Goal: Transaction & Acquisition: Purchase product/service

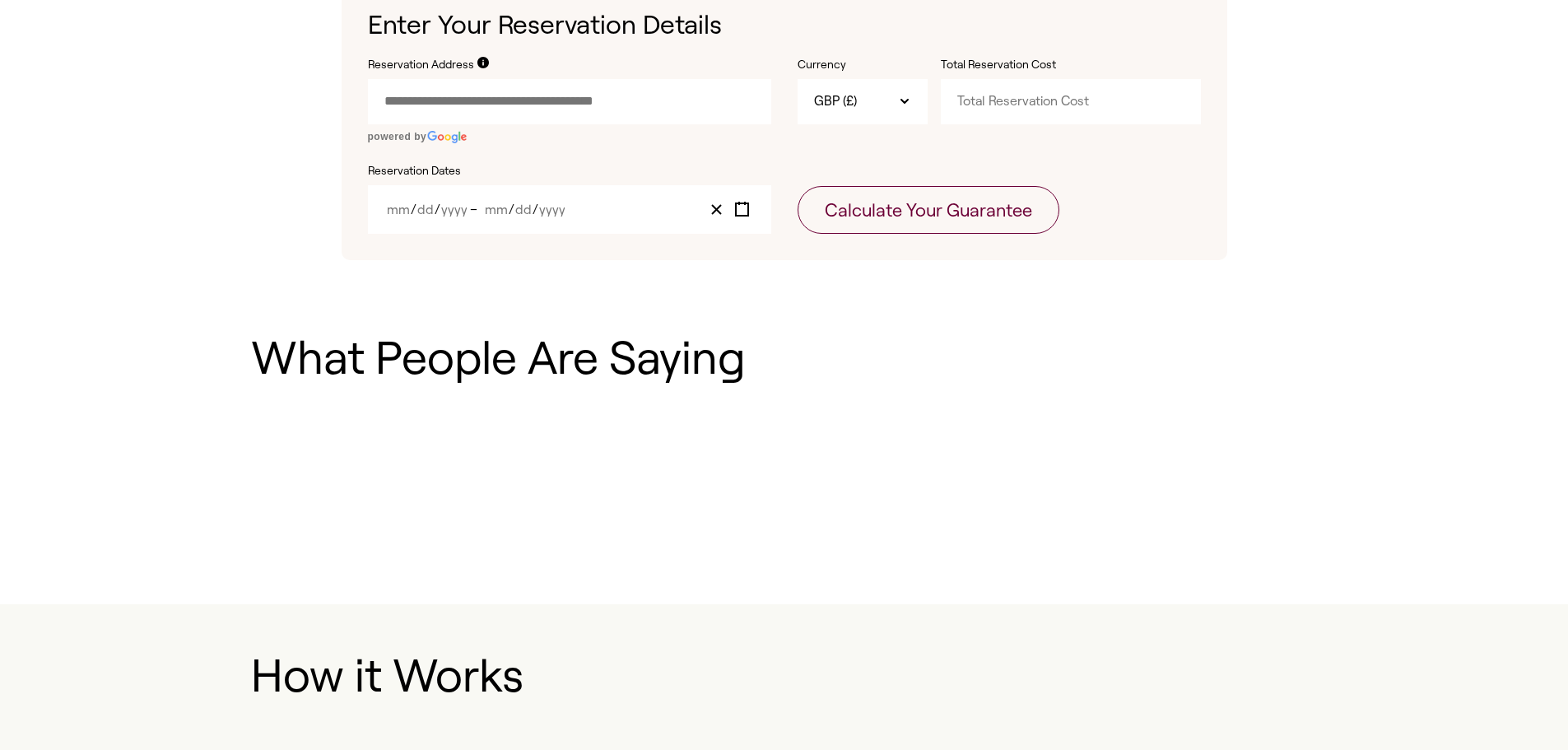
scroll to position [566, 0]
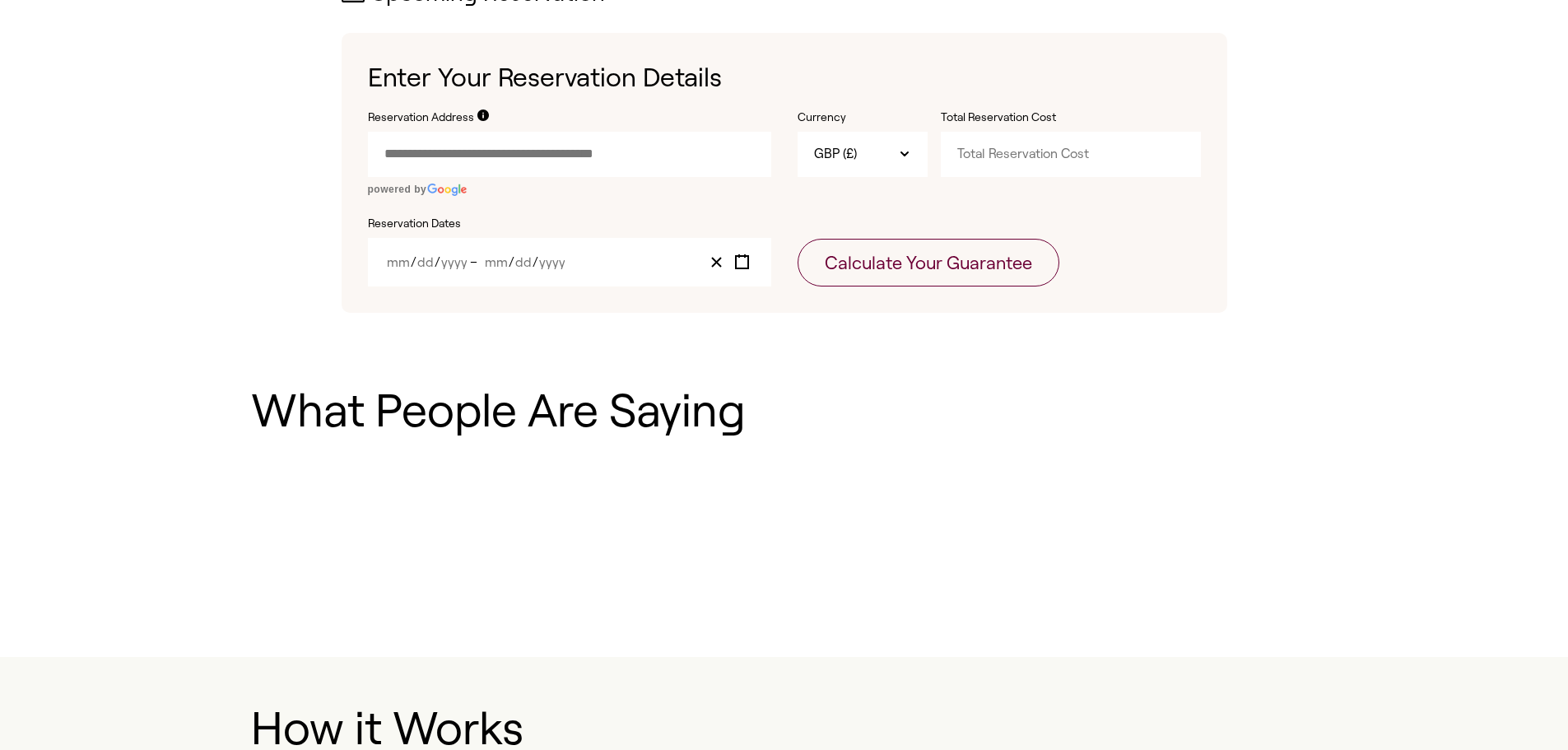
click at [664, 148] on input "Reservation Address" at bounding box center [569, 153] width 403 height 45
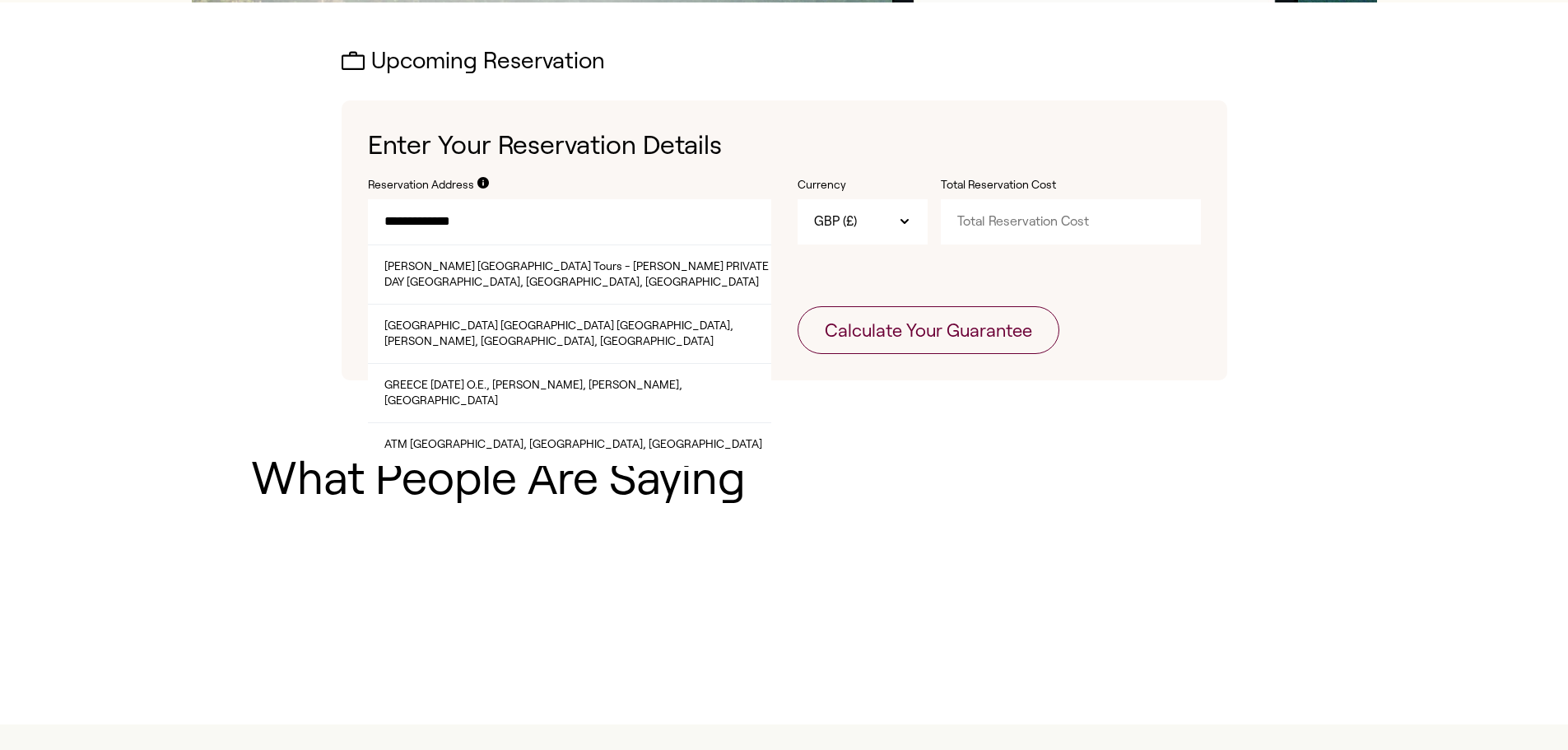
scroll to position [484, 0]
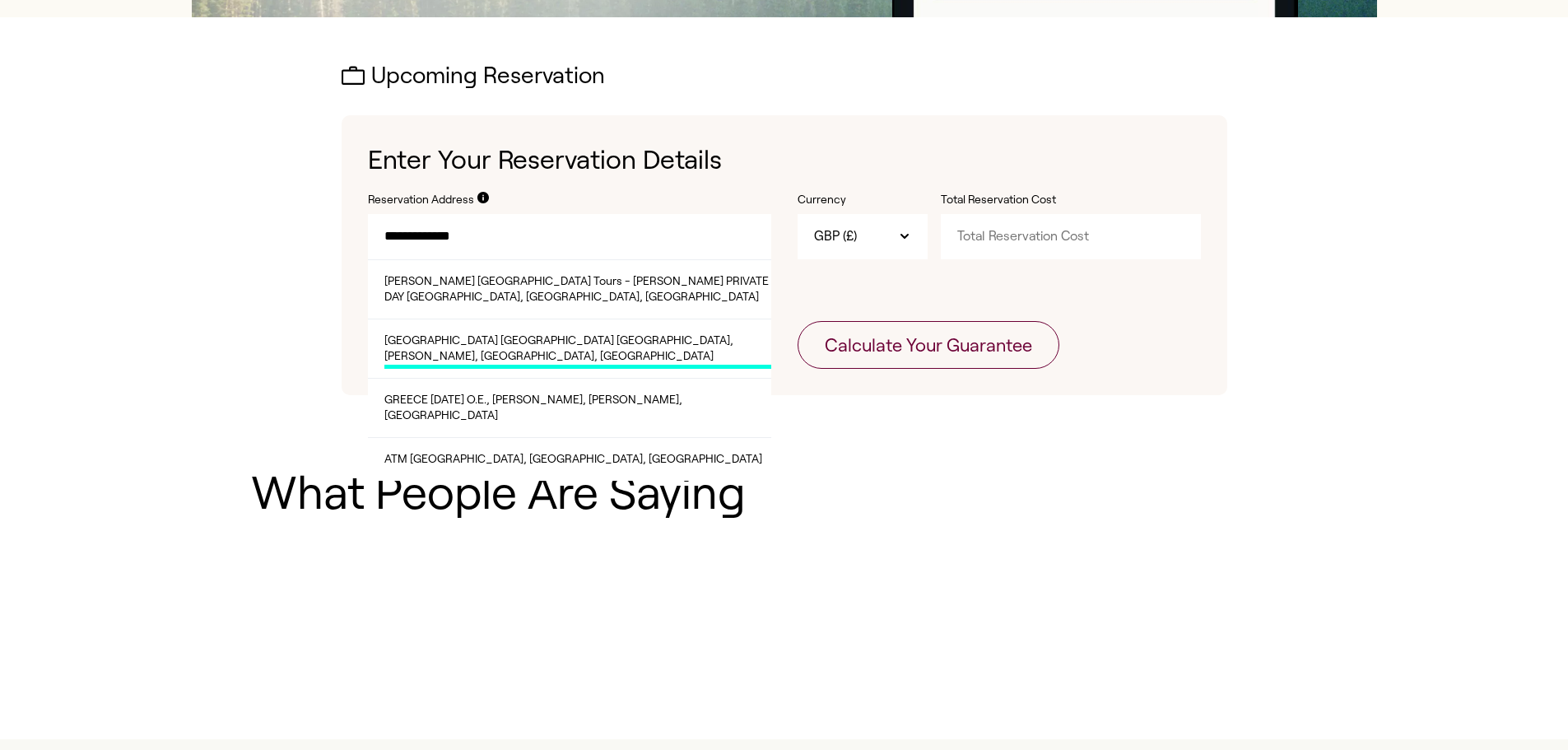
click at [571, 333] on span "[GEOGRAPHIC_DATA] [GEOGRAPHIC_DATA] [GEOGRAPHIC_DATA], [PERSON_NAME], [GEOGRAPH…" at bounding box center [578, 351] width 387 height 36
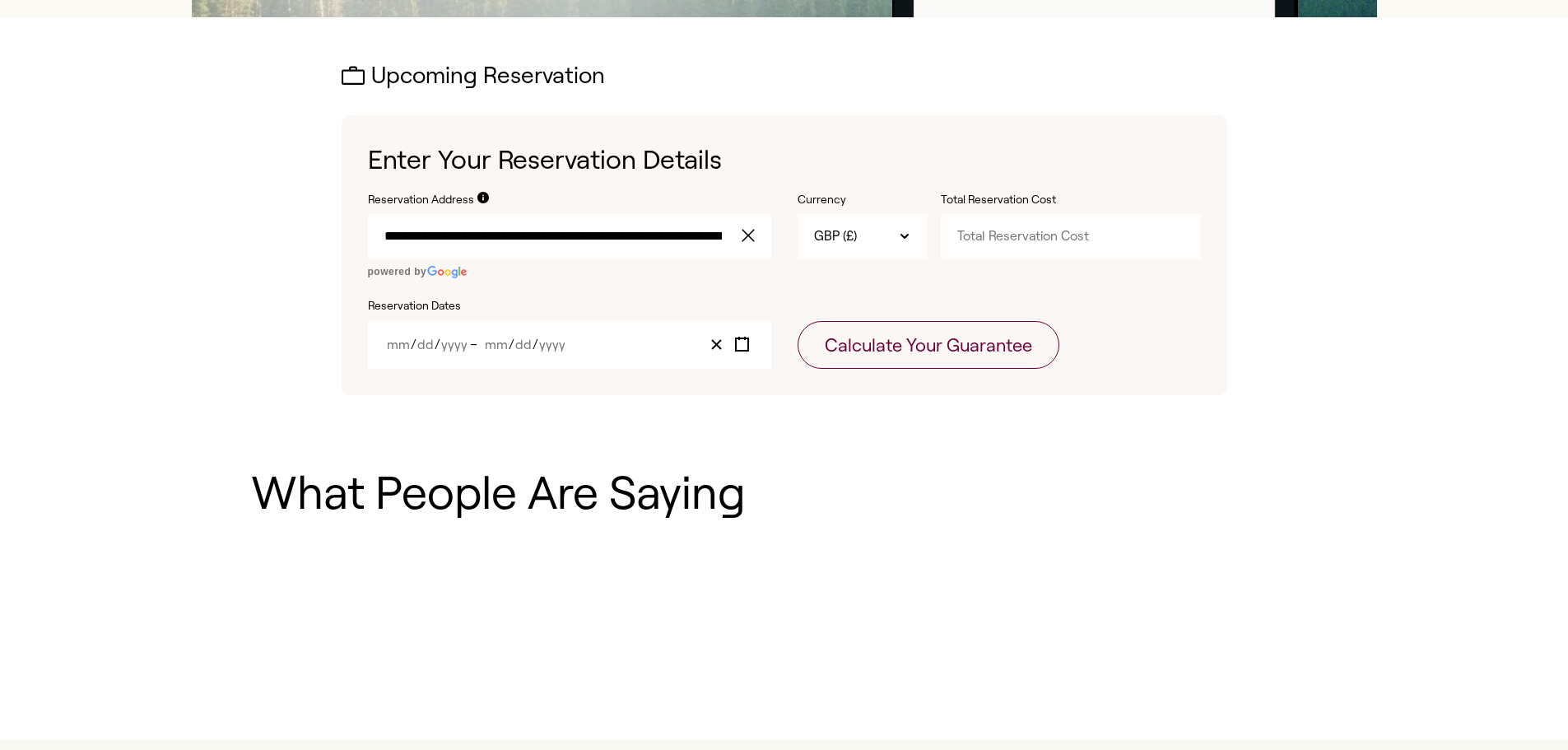
type input "**********"
click at [594, 339] on div "/ / – / /" at bounding box center [569, 344] width 403 height 48
click at [743, 337] on icon "Toggle calendar" at bounding box center [742, 344] width 16 height 16
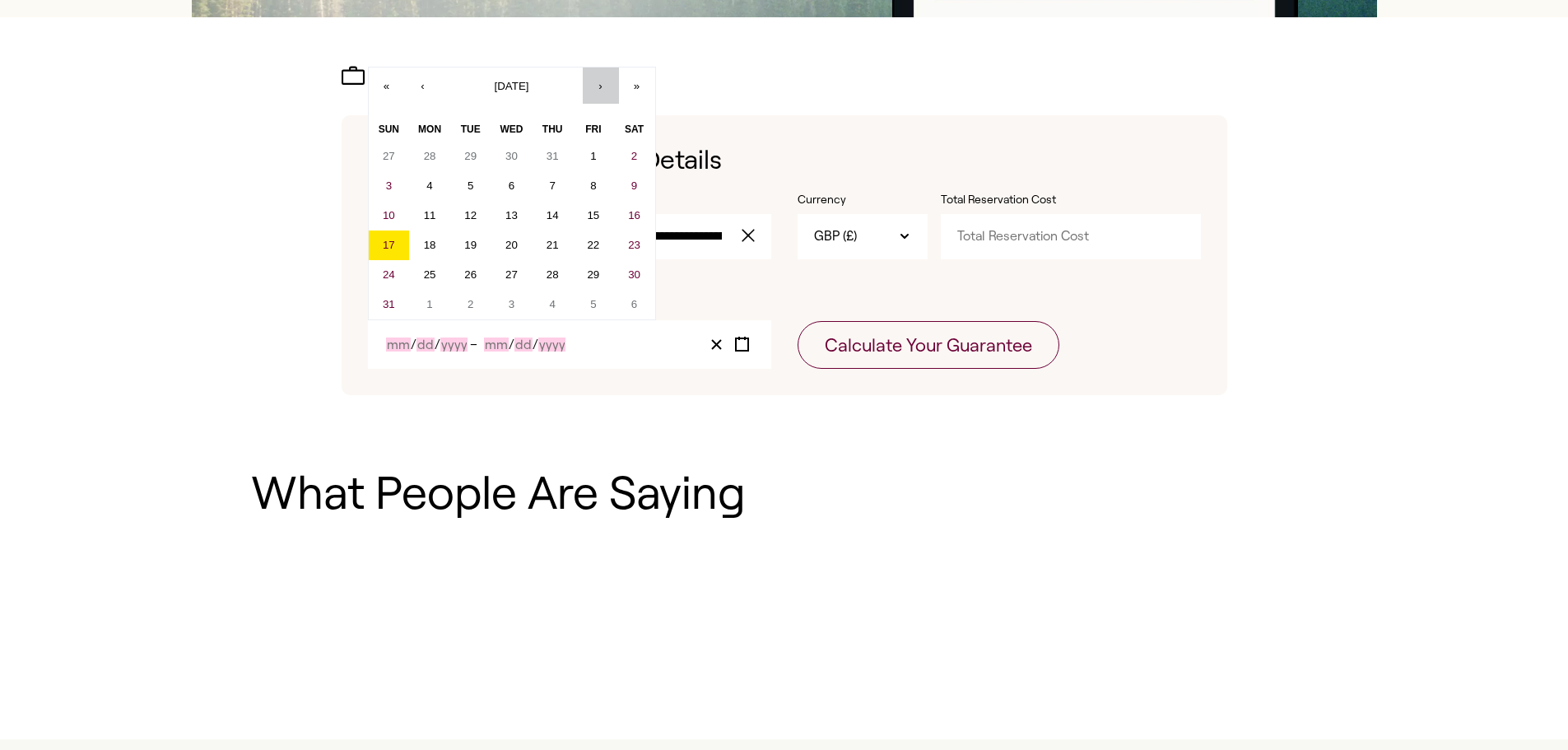
click at [601, 80] on button "›" at bounding box center [601, 86] width 36 height 36
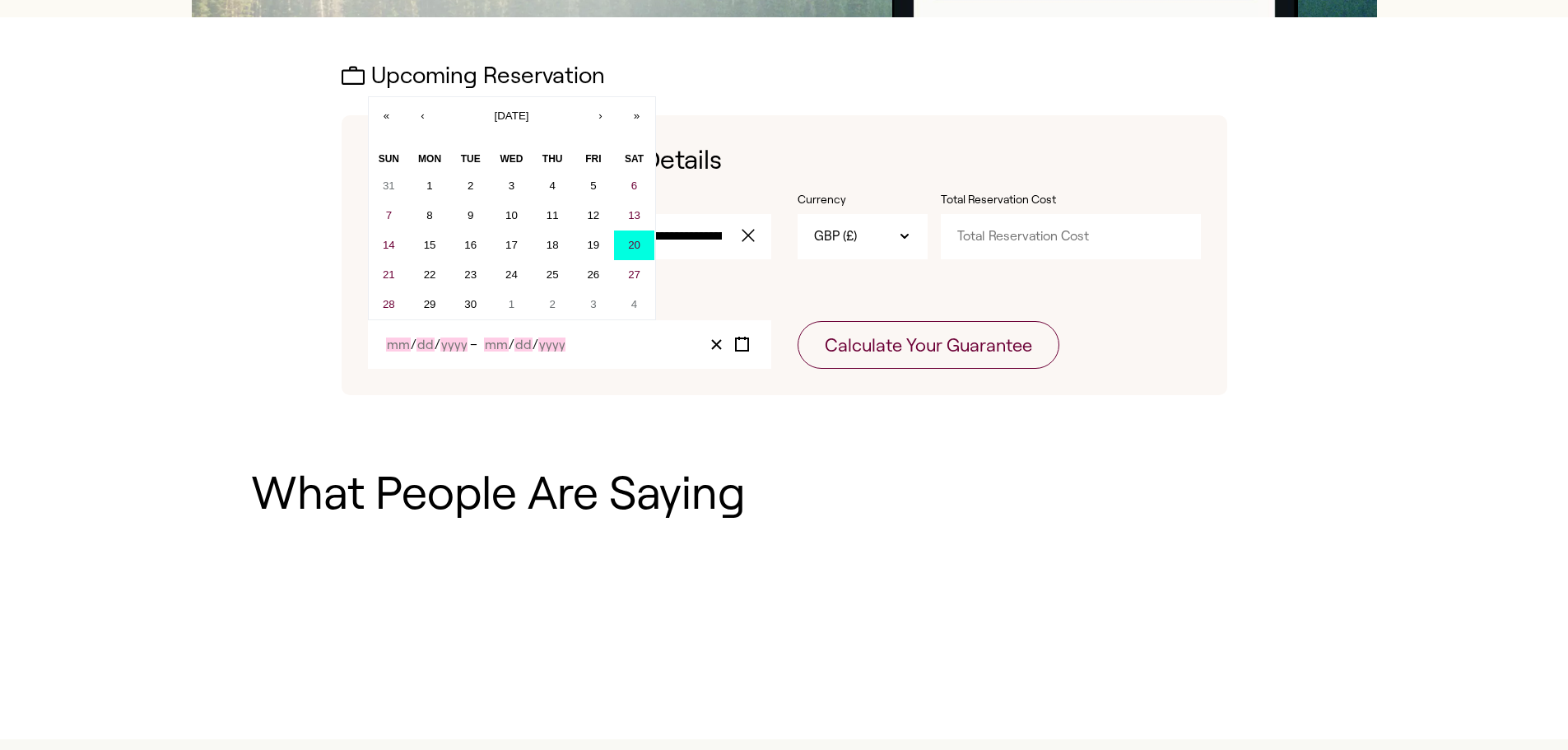
click at [634, 239] on abbr "20" at bounding box center [635, 245] width 13 height 13
click at [629, 264] on button "27" at bounding box center [634, 275] width 41 height 29
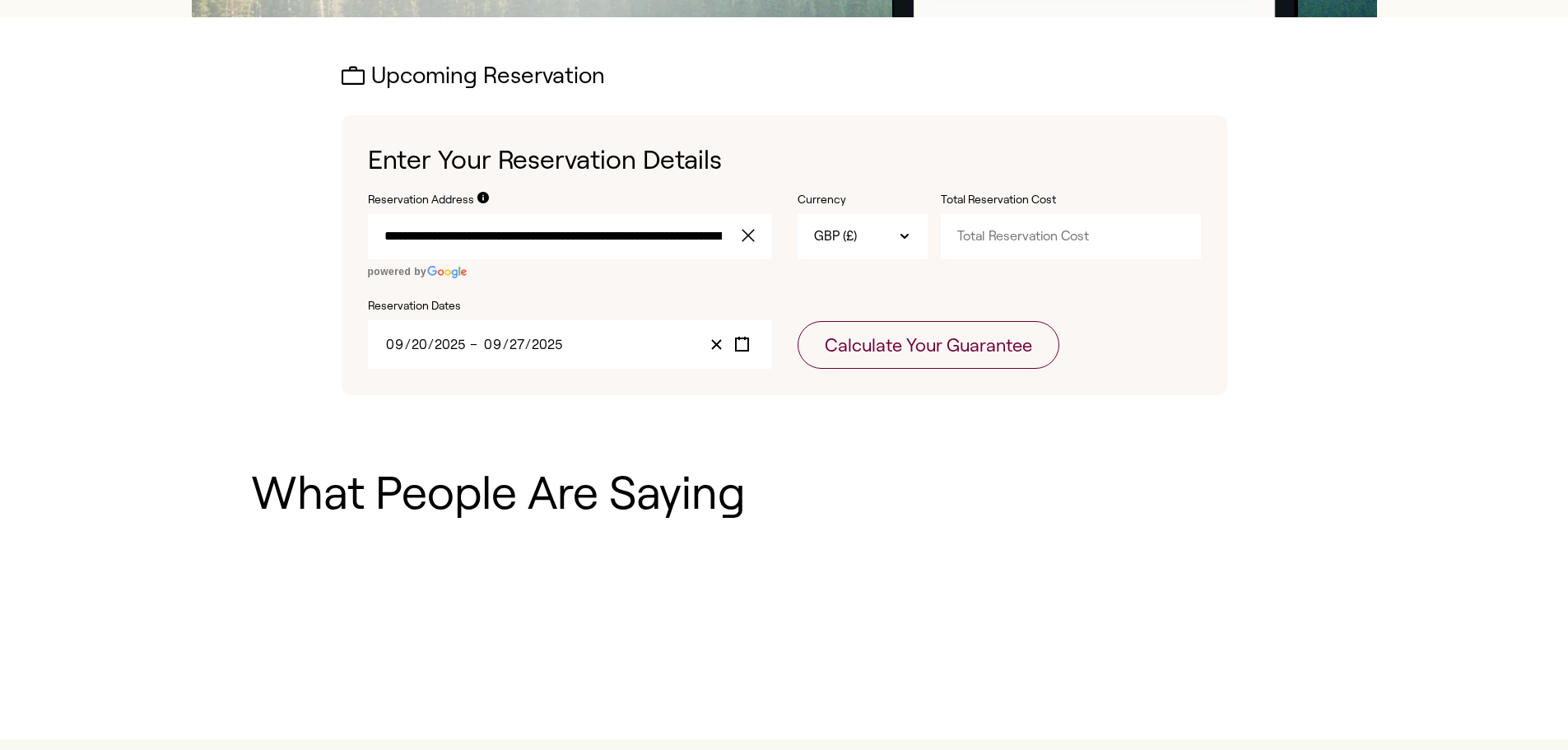
type input "9"
type input "20"
type input "2025"
type input "9"
type input "27"
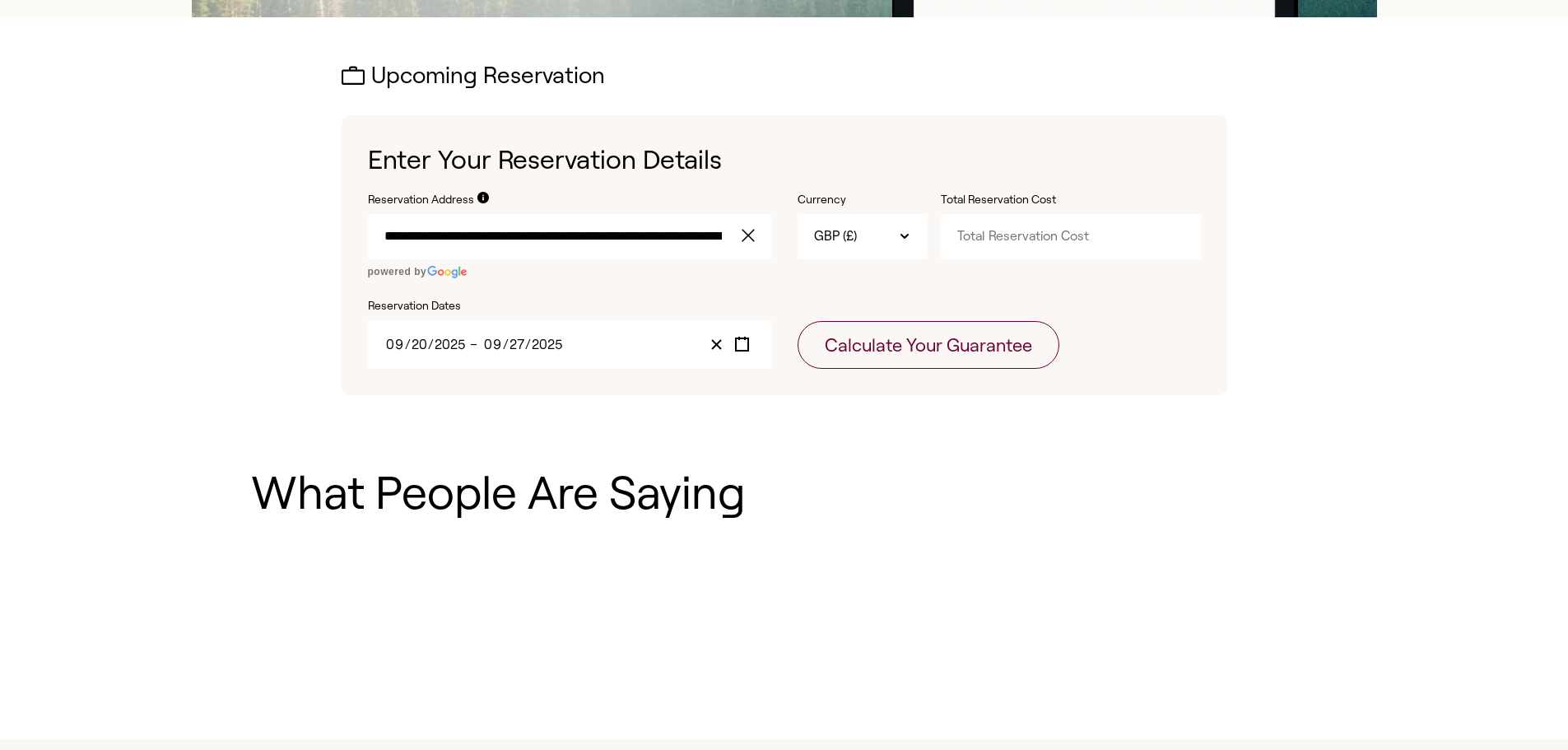
type input "2025"
click at [1012, 241] on input "Total Reservation Cost" at bounding box center [1071, 236] width 260 height 45
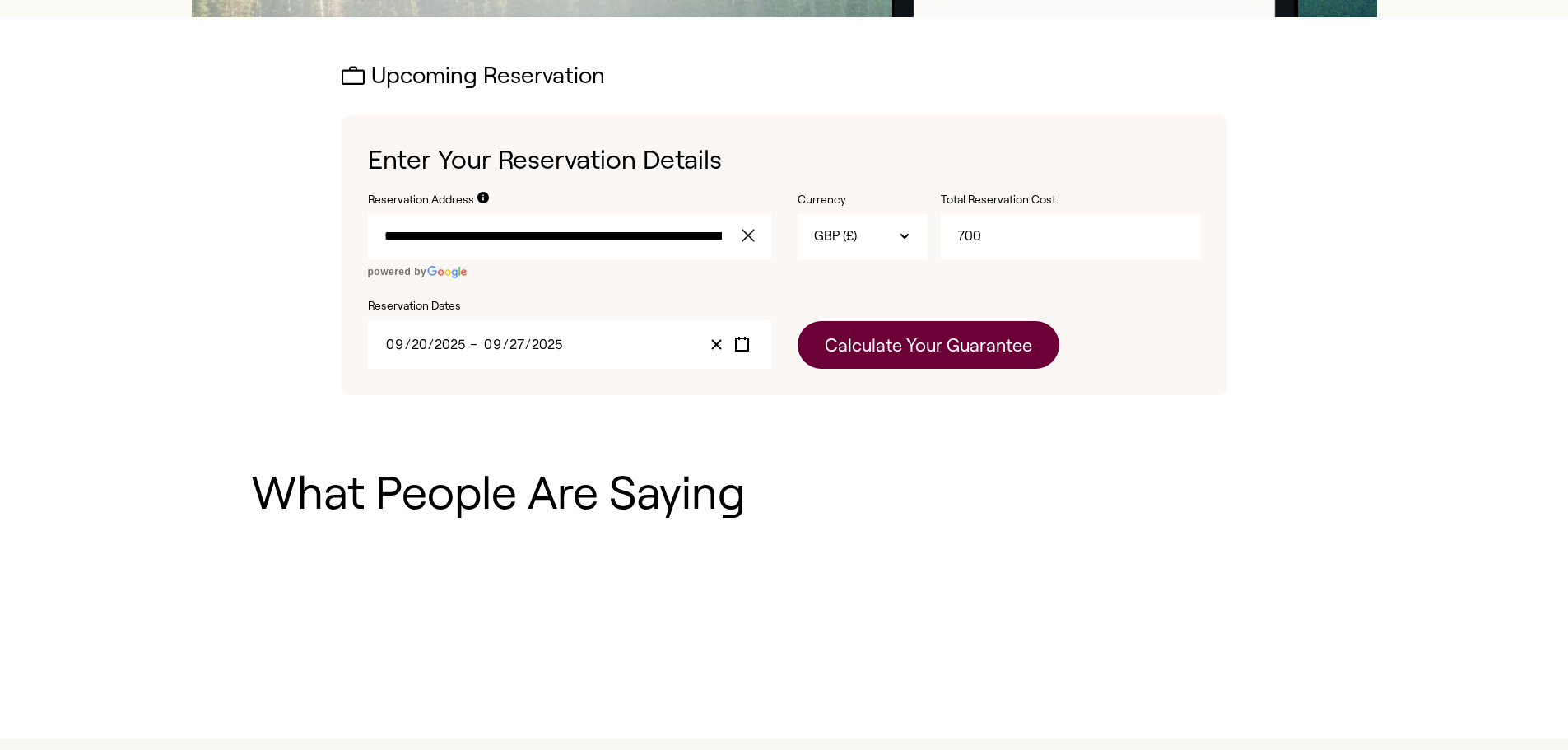
type input "700"
click at [984, 335] on button "Calculate Your Guarantee" at bounding box center [929, 345] width 262 height 47
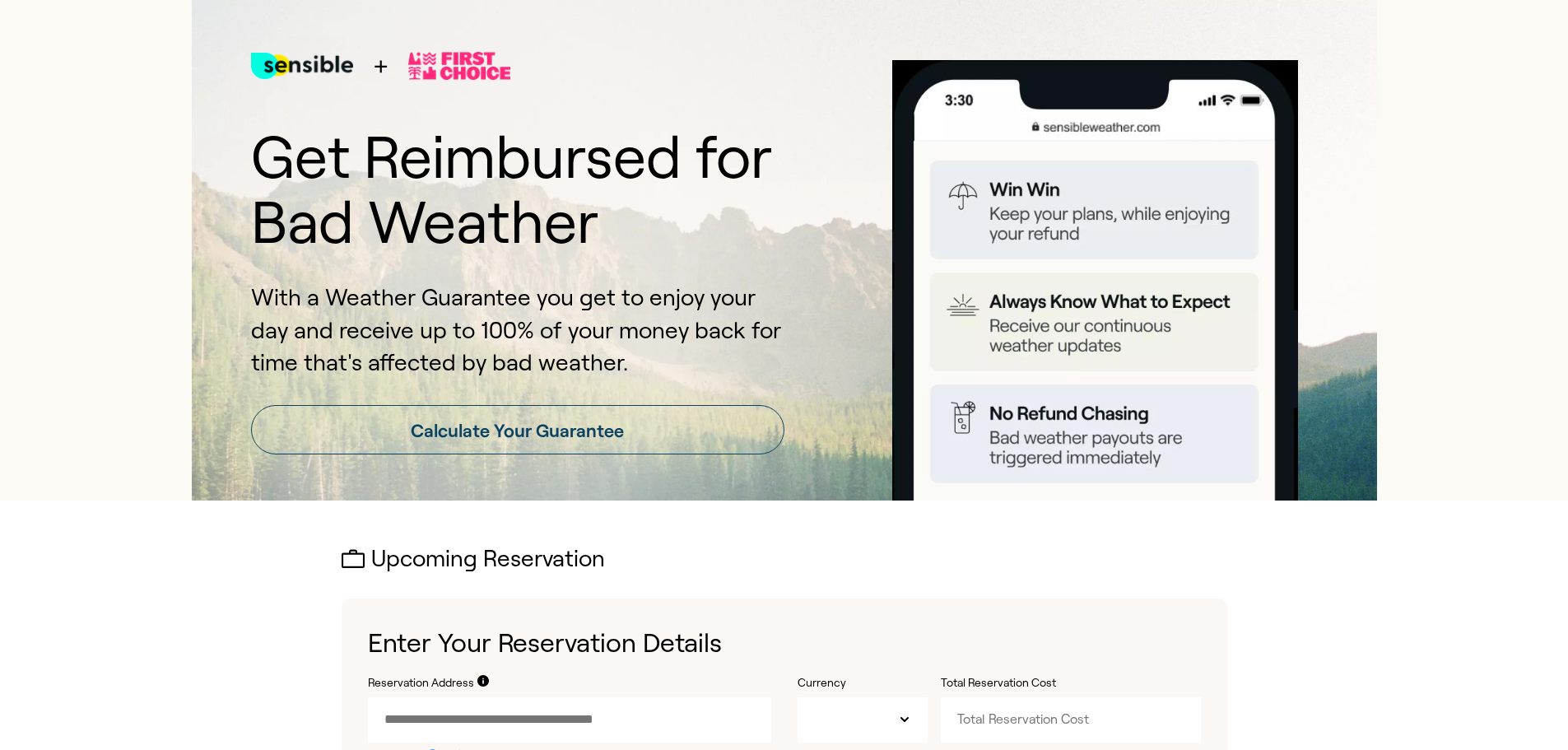
type input "GBP"
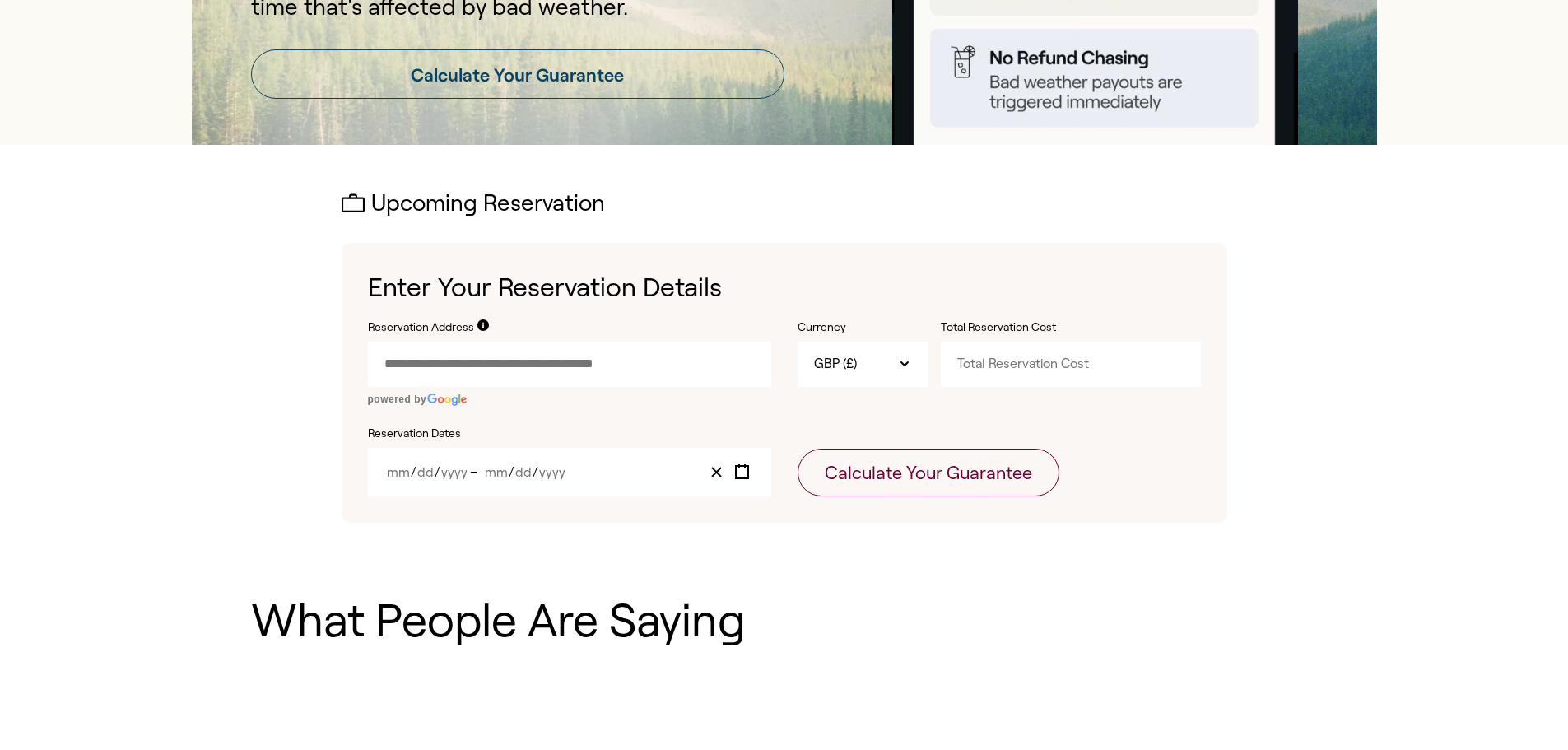
scroll to position [484, 0]
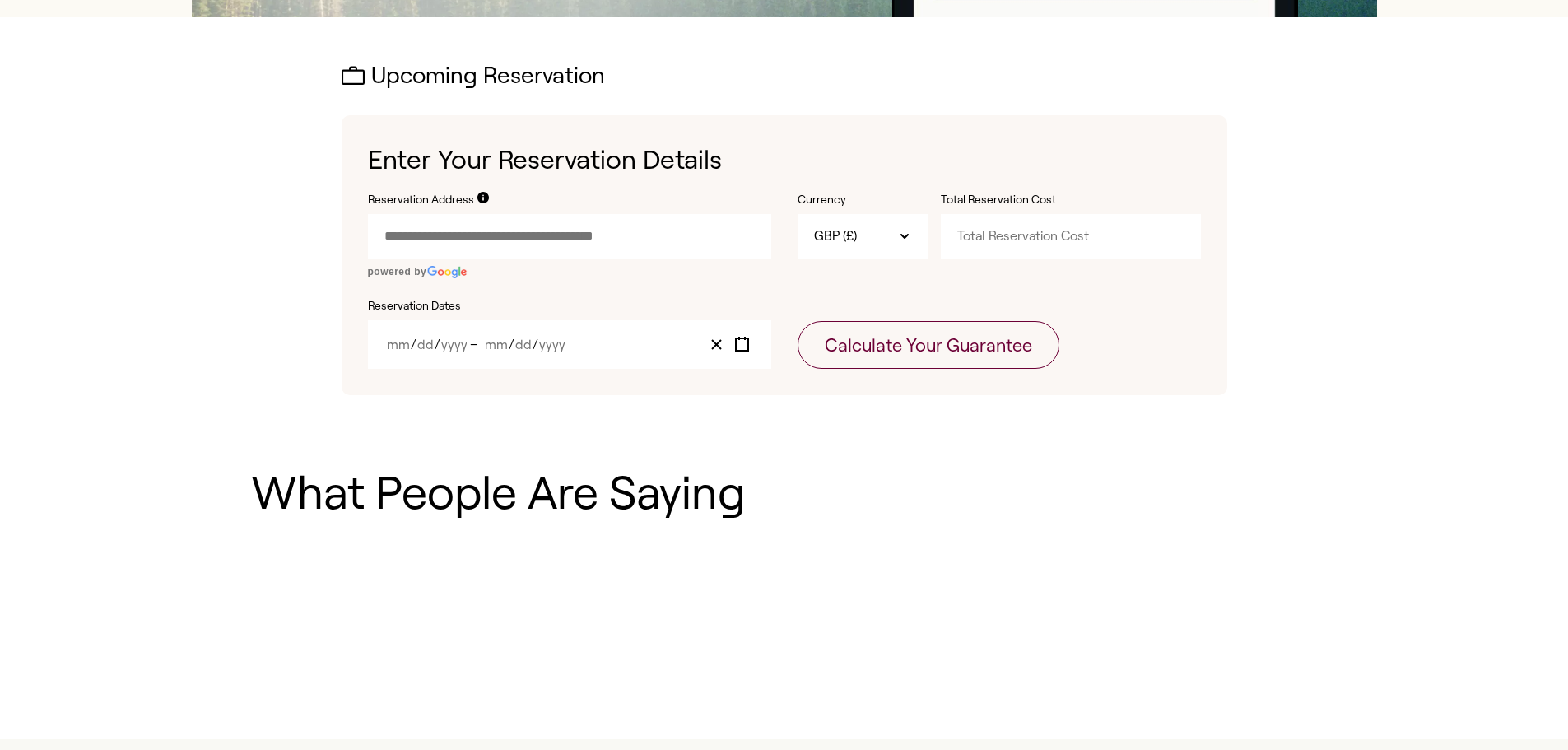
click at [655, 237] on input "Reservation Address" at bounding box center [569, 236] width 403 height 45
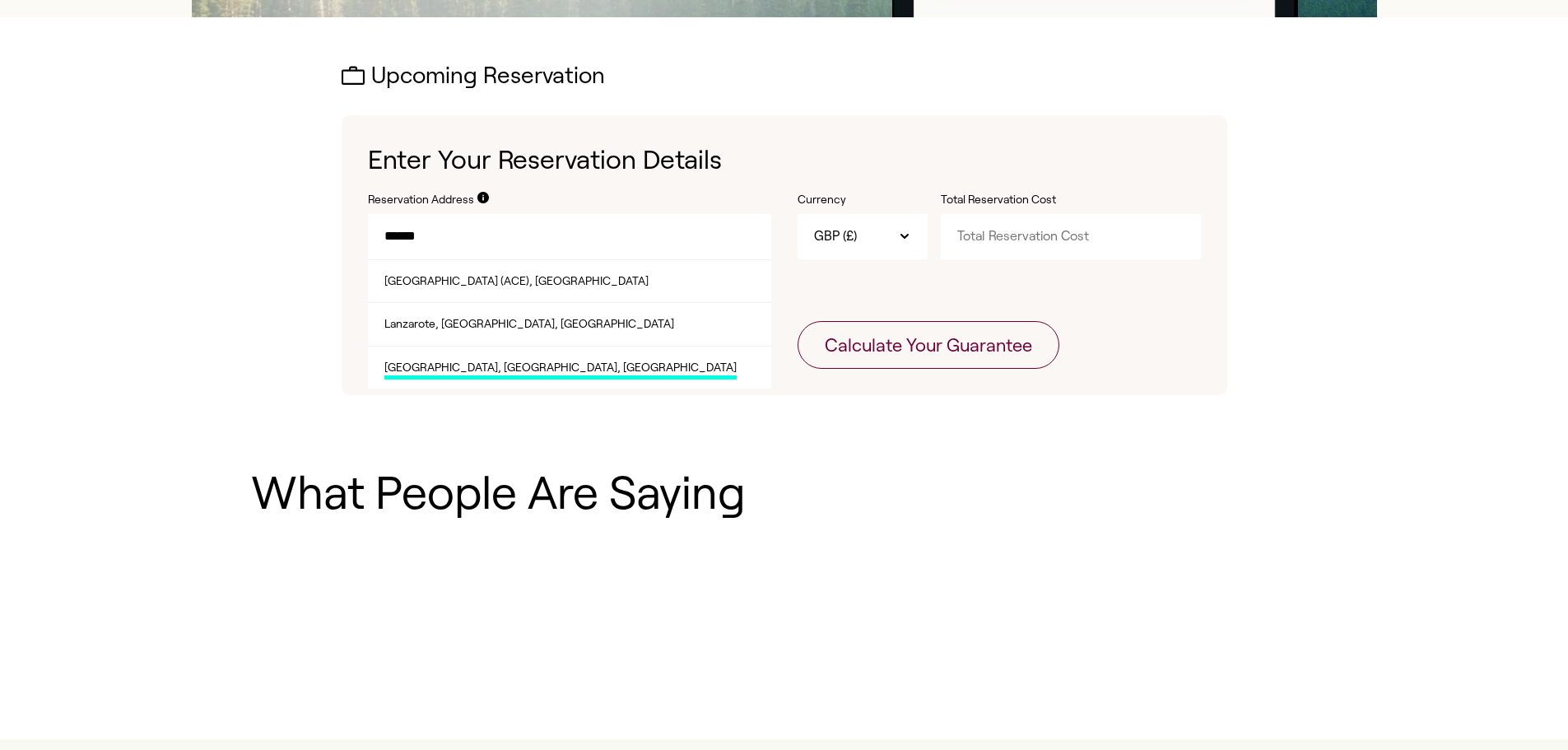
click at [503, 359] on span "[GEOGRAPHIC_DATA], [GEOGRAPHIC_DATA], [GEOGRAPHIC_DATA]" at bounding box center [561, 370] width 352 height 21
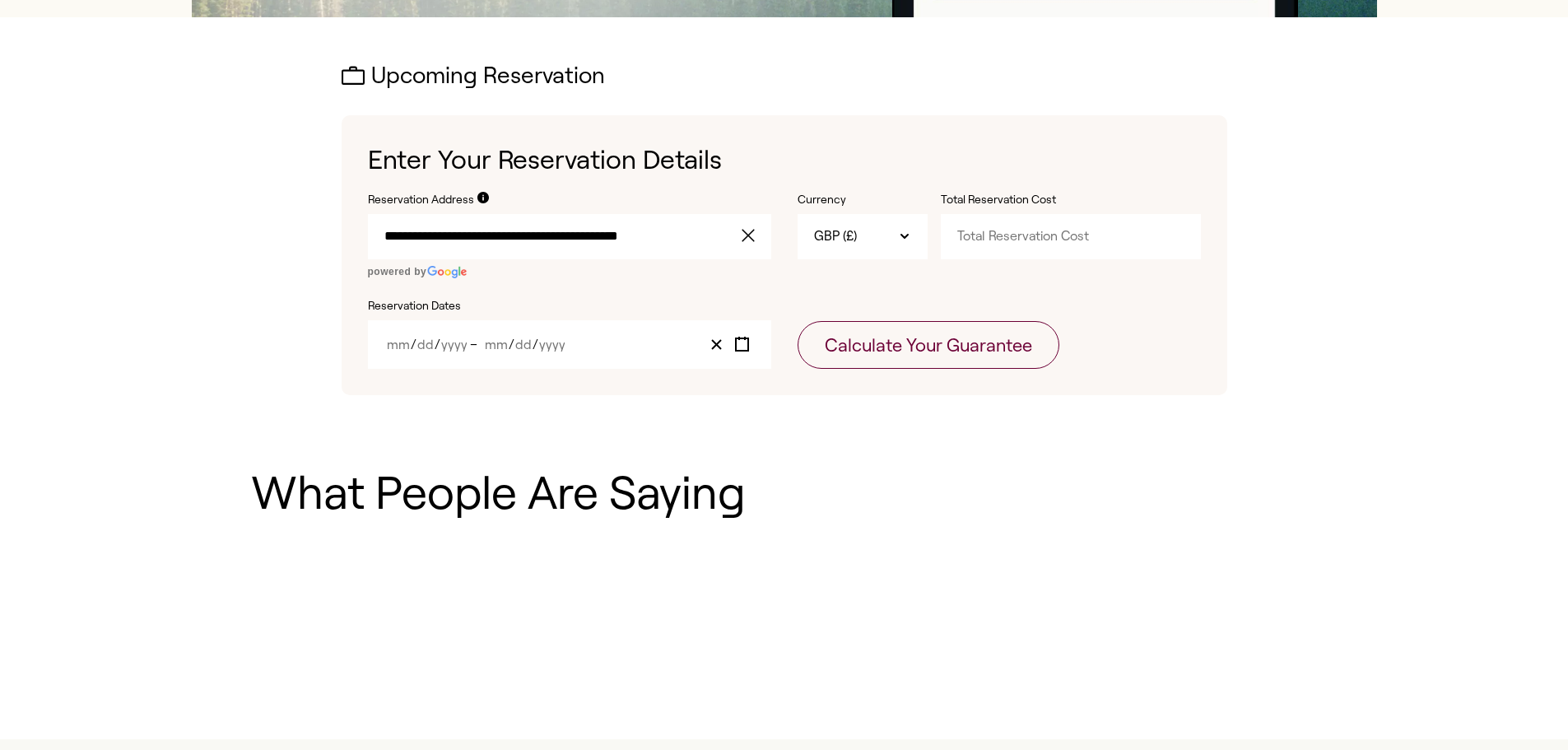
type input "**********"
click at [1109, 236] on input "Total Reservation Cost" at bounding box center [1071, 236] width 260 height 45
type input "1000"
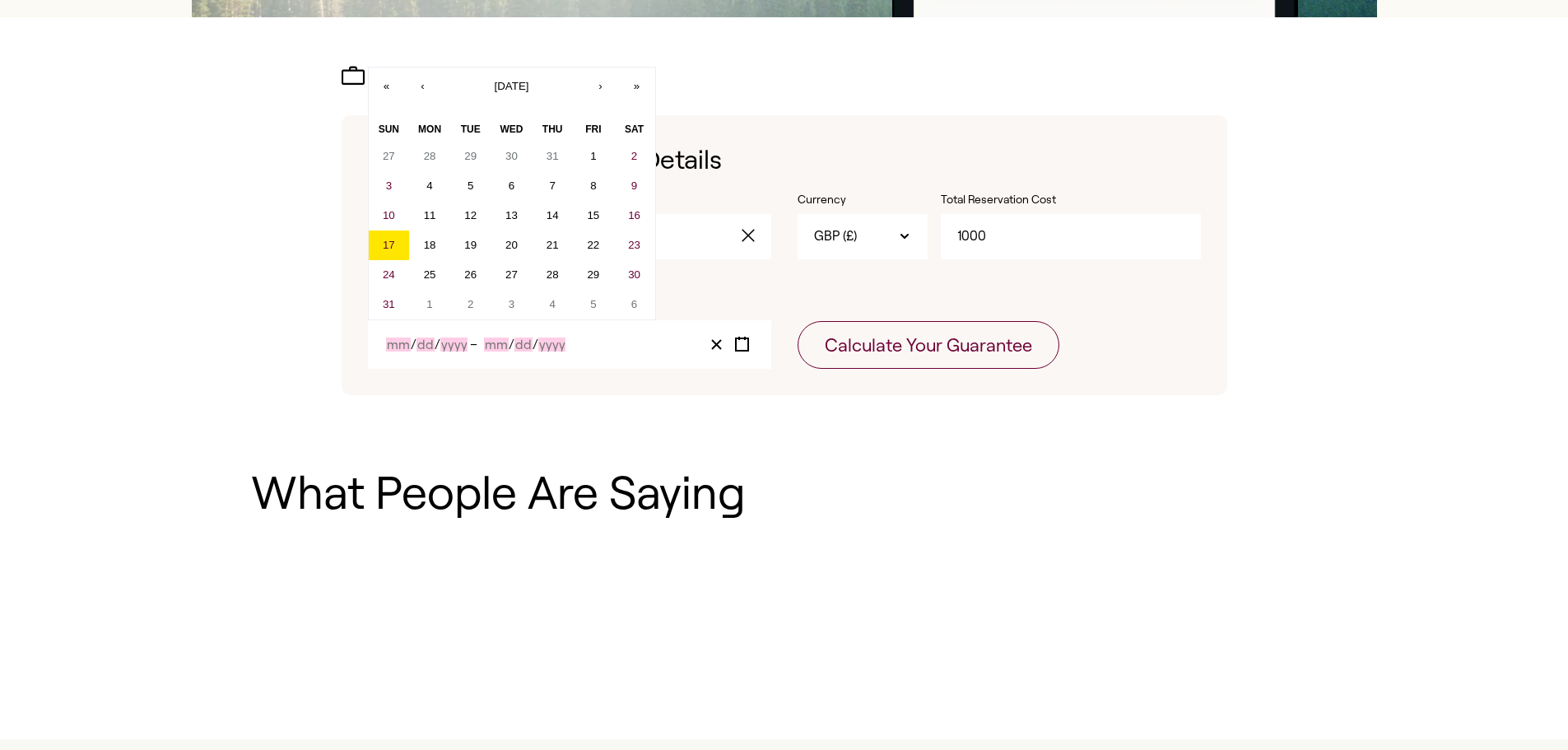
click at [529, 341] on input "Day" at bounding box center [524, 344] width 18 height 14
click at [628, 80] on button "»" at bounding box center [638, 86] width 36 height 36
click at [385, 85] on button "«" at bounding box center [387, 86] width 36 height 36
click at [607, 85] on button "›" at bounding box center [601, 86] width 36 height 36
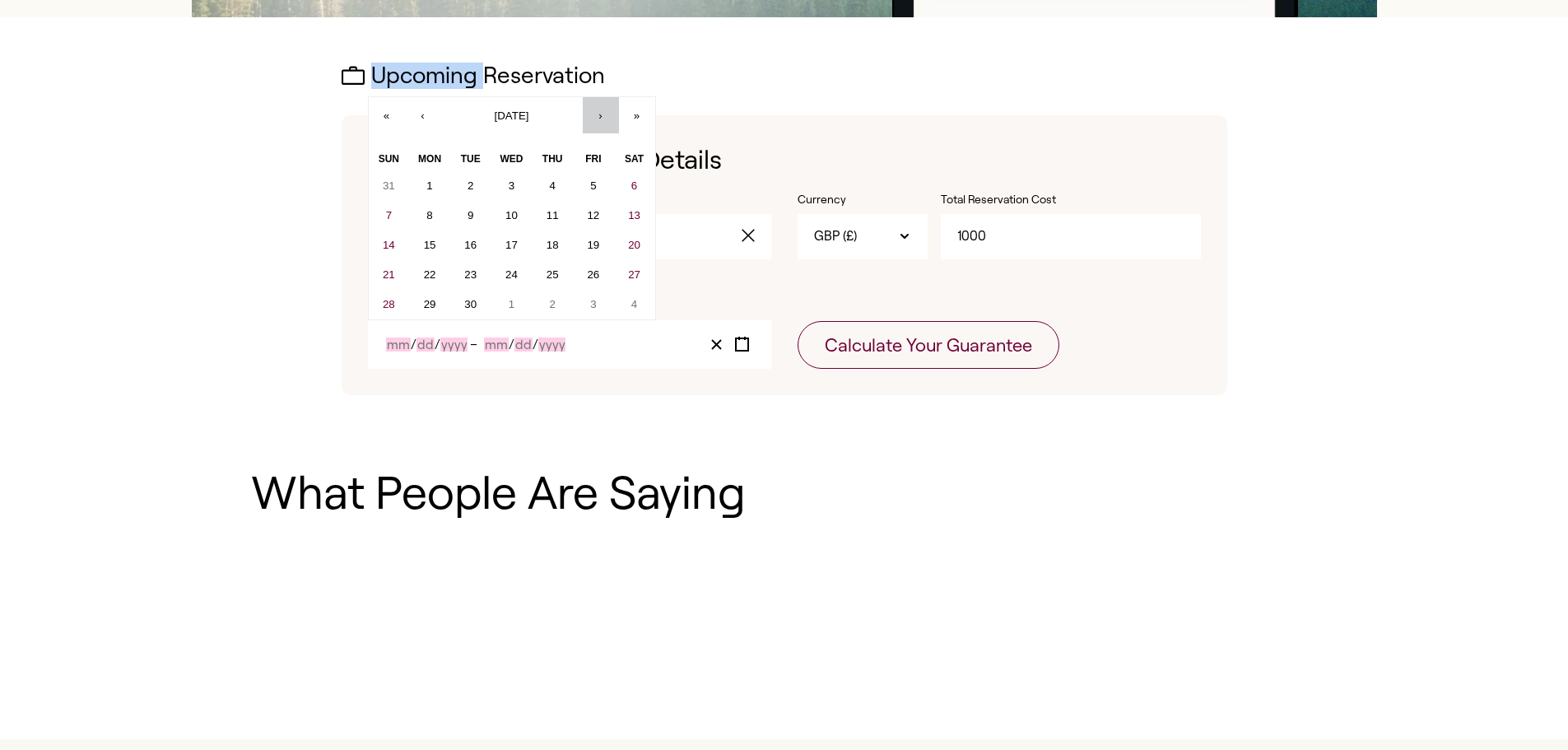
click at [607, 85] on h2 "Upcoming Reservation" at bounding box center [784, 77] width 886 height 26
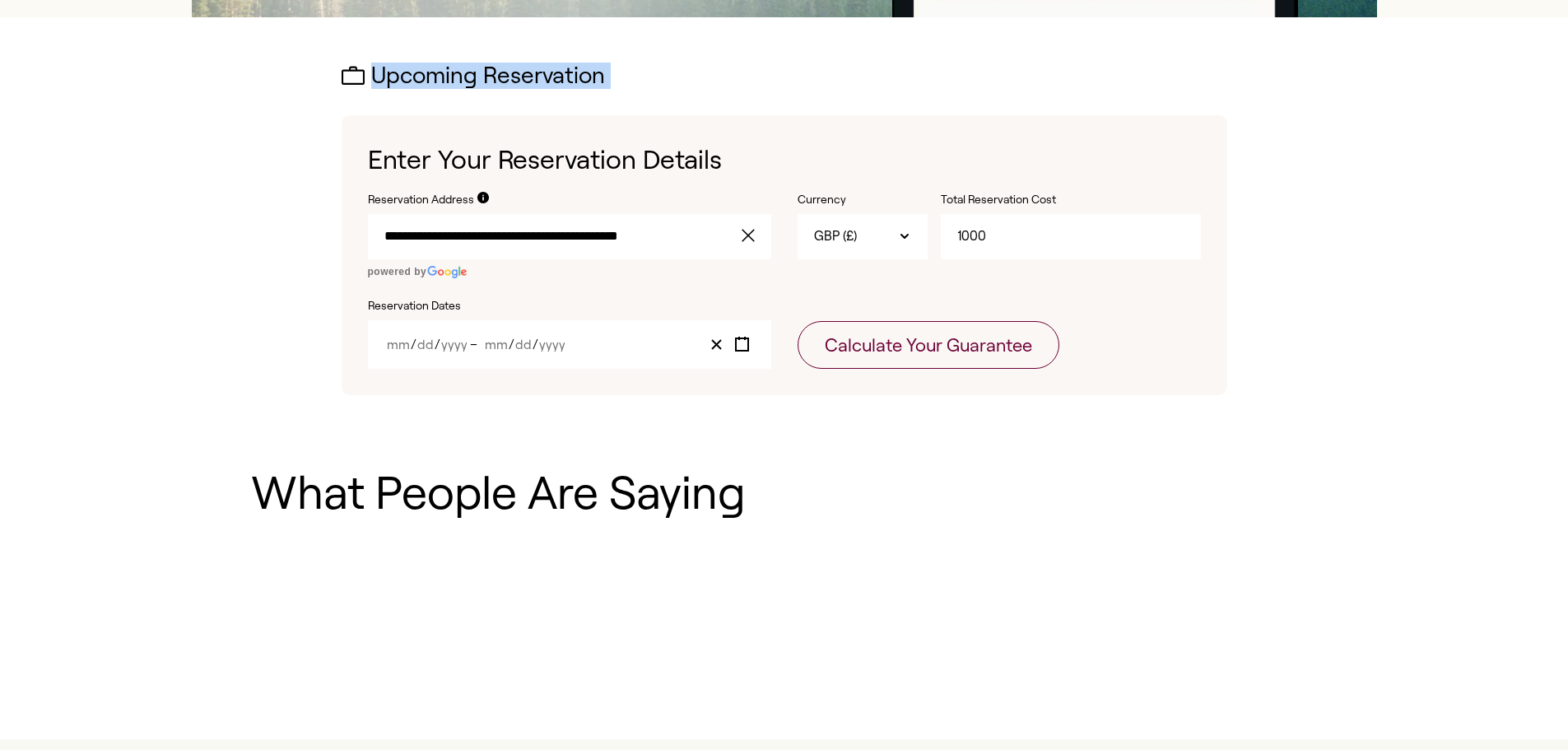
click at [607, 85] on h2 "Upcoming Reservation" at bounding box center [784, 77] width 886 height 26
click at [661, 89] on div "**********" at bounding box center [784, 230] width 886 height 332
click at [638, 339] on div "/ / – / /" at bounding box center [569, 344] width 403 height 48
click at [740, 342] on icon "Toggle calendar" at bounding box center [742, 344] width 16 height 16
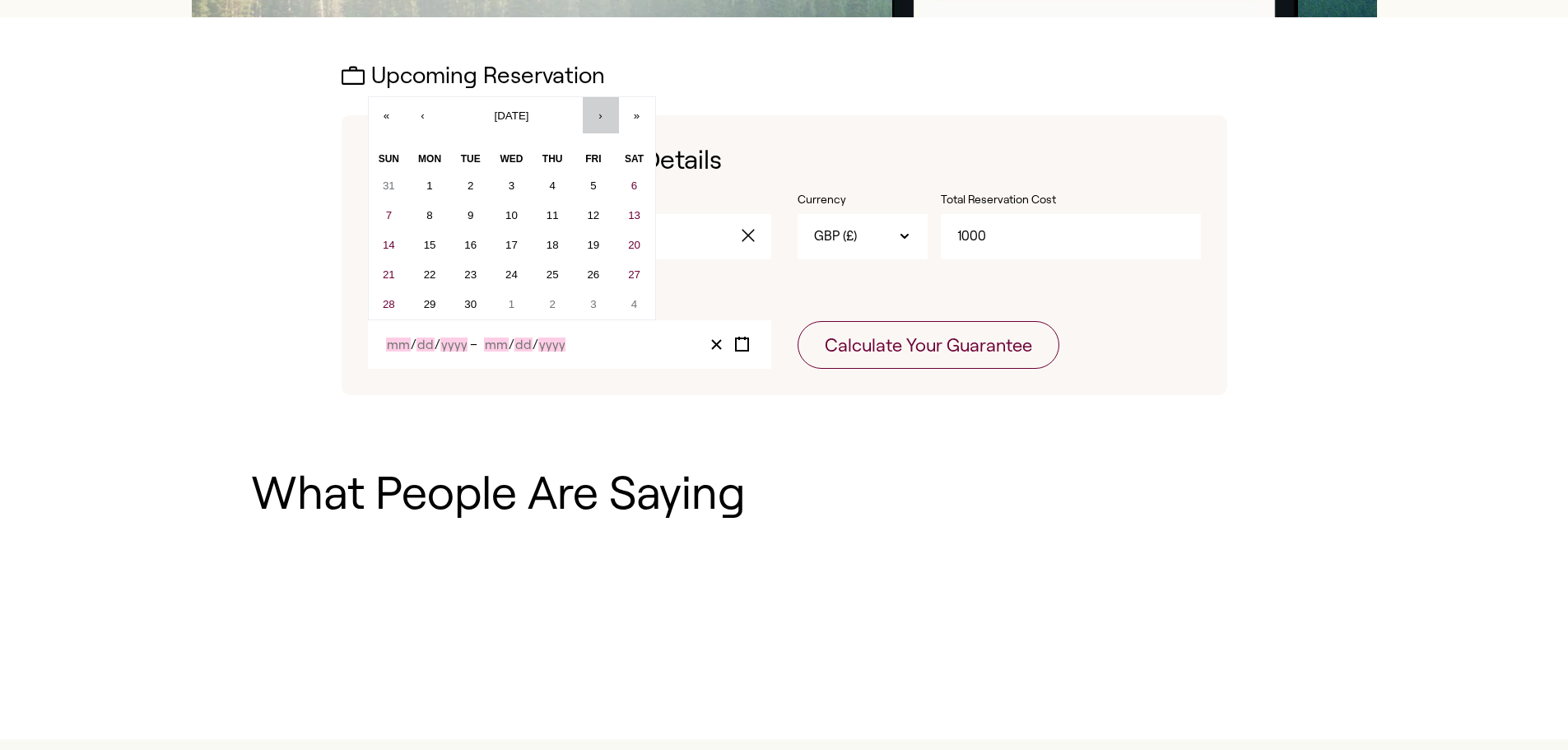
click at [597, 119] on button "›" at bounding box center [601, 116] width 36 height 36
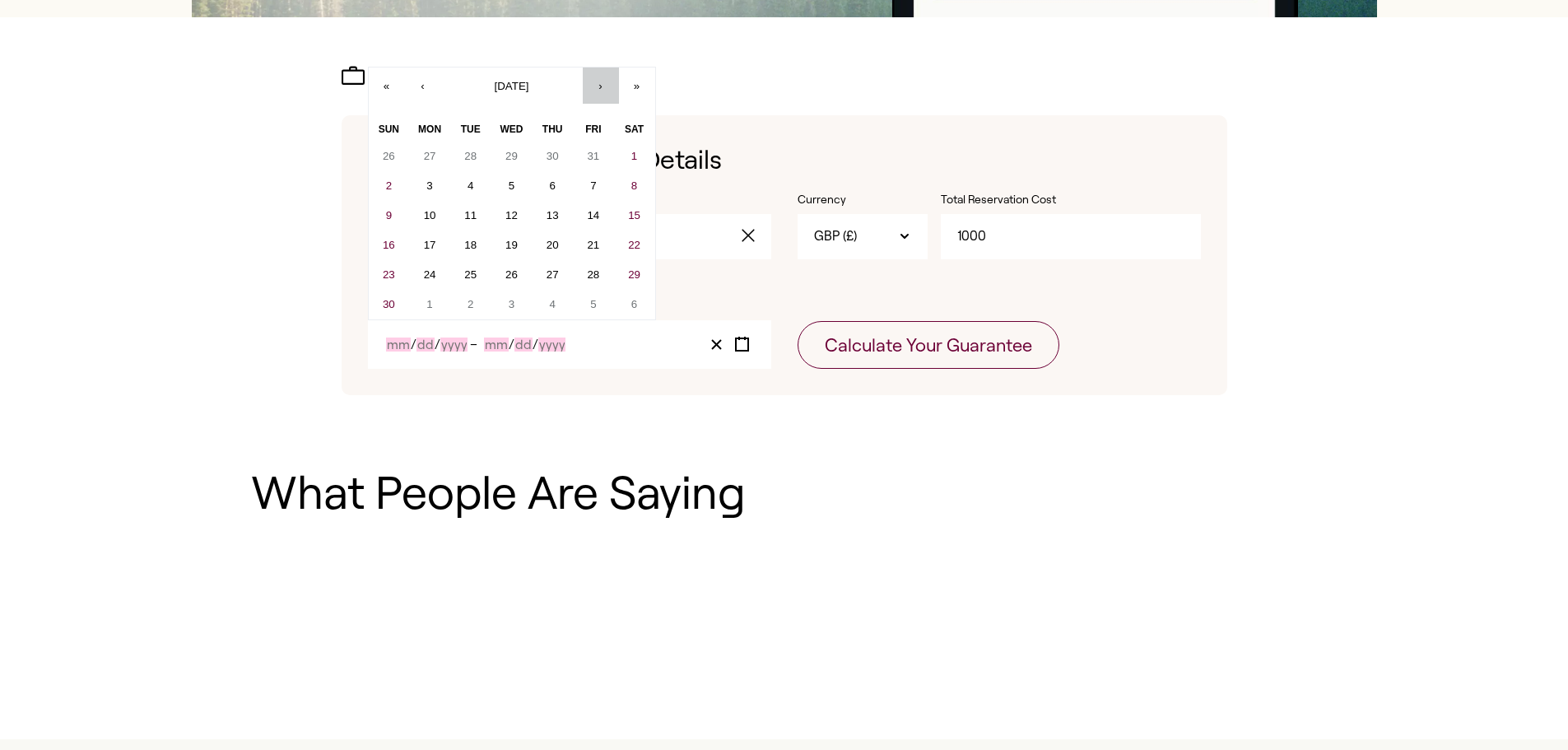
click at [604, 89] on button "›" at bounding box center [601, 86] width 36 height 36
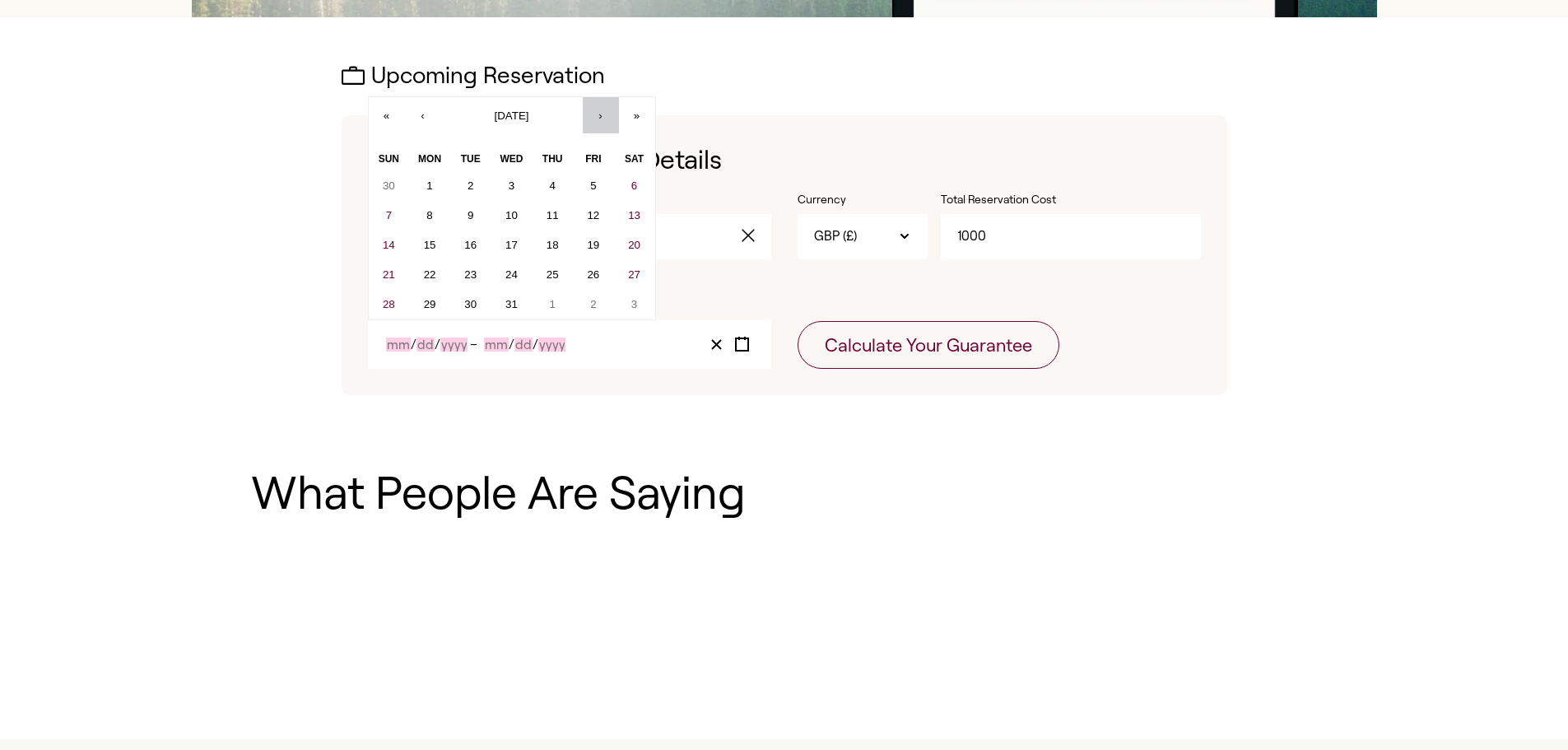
click at [597, 116] on button "›" at bounding box center [601, 116] width 36 height 36
click at [511, 300] on abbr "25" at bounding box center [512, 305] width 13 height 13
click at [603, 146] on button "›" at bounding box center [601, 145] width 36 height 36
click at [554, 184] on abbr "5" at bounding box center [552, 186] width 5 height 13
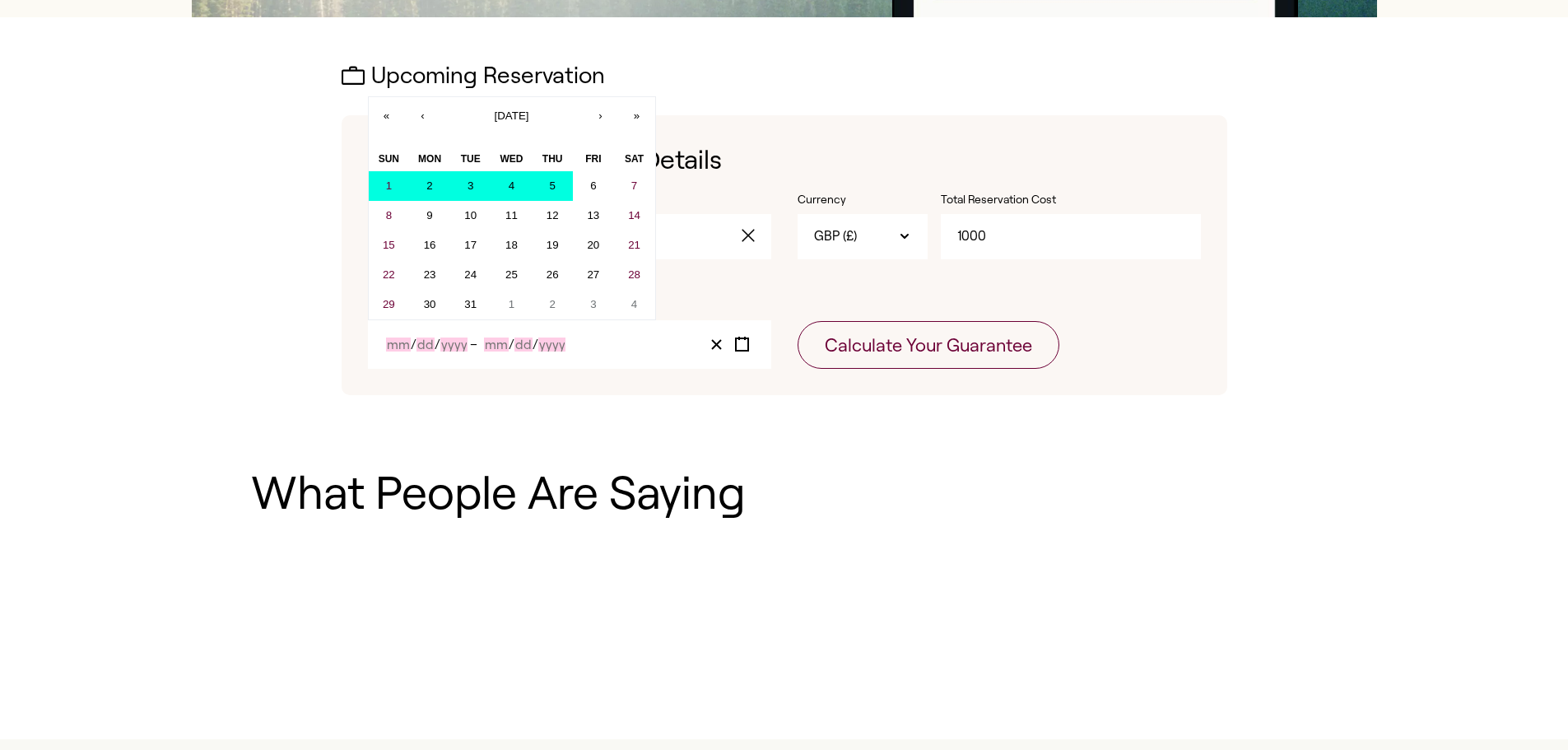
type input "2"
type input "25"
type input "2026"
type input "3"
type input "5"
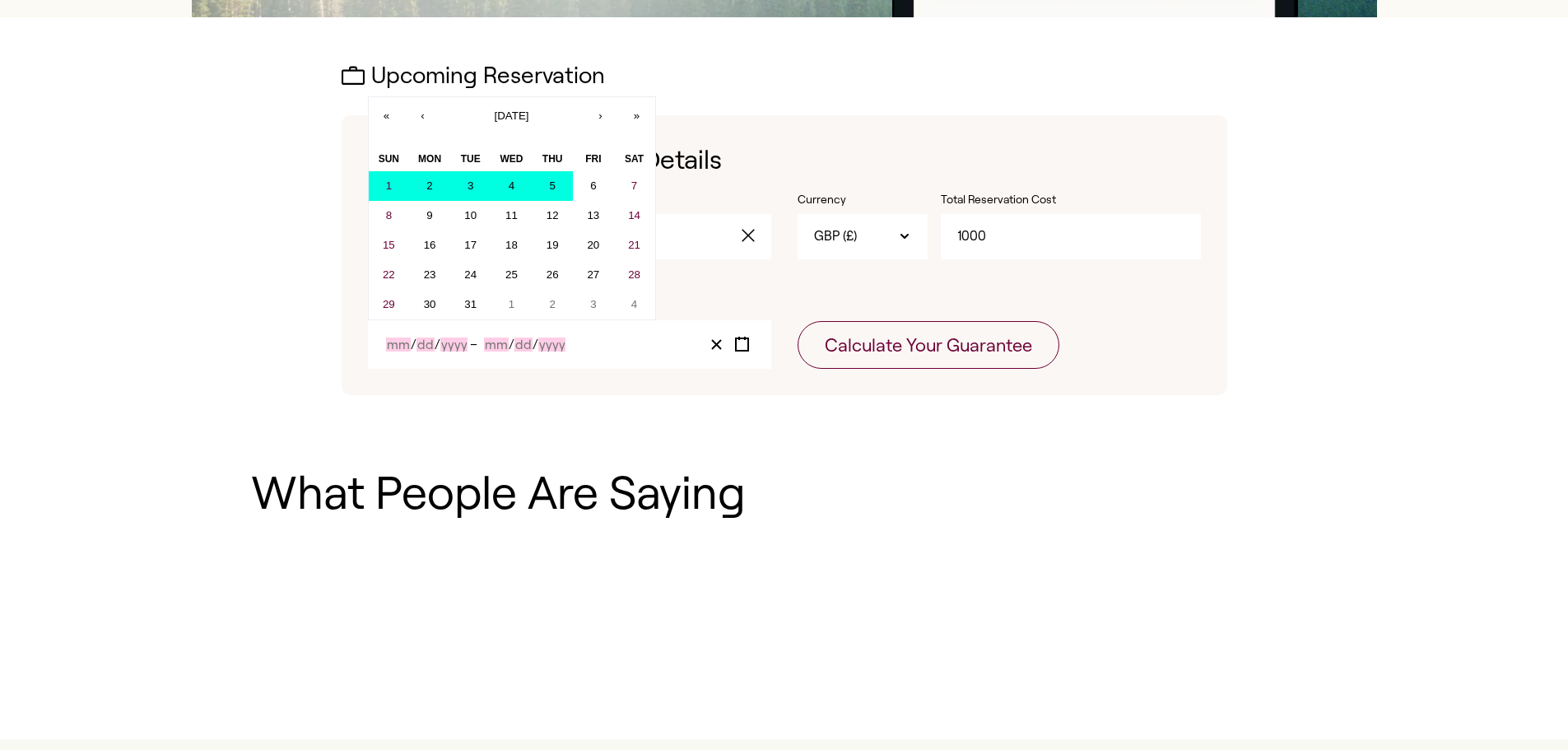
type input "2026"
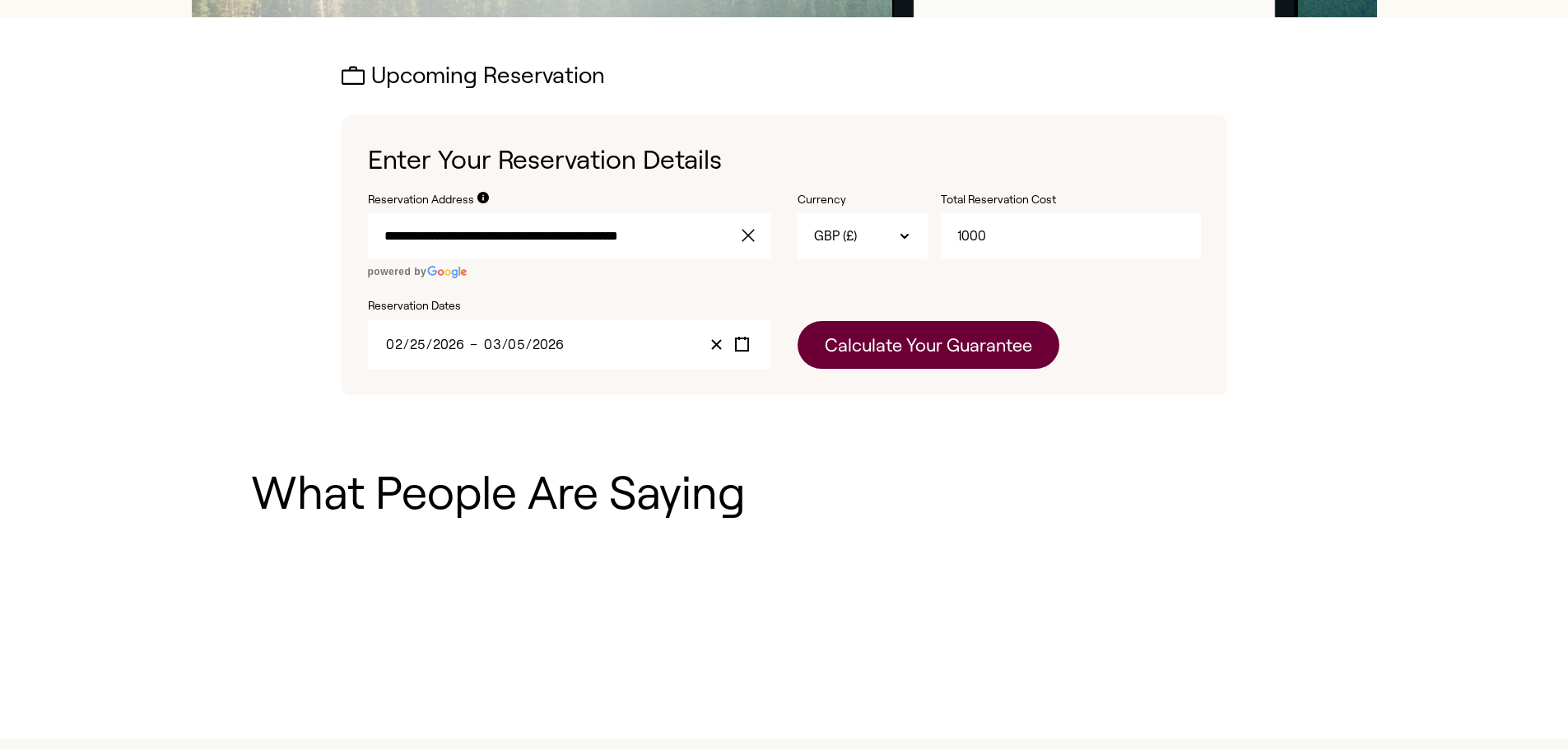
click at [881, 355] on button "Calculate Your Guarantee" at bounding box center [929, 345] width 262 height 47
